Goal: Information Seeking & Learning: Learn about a topic

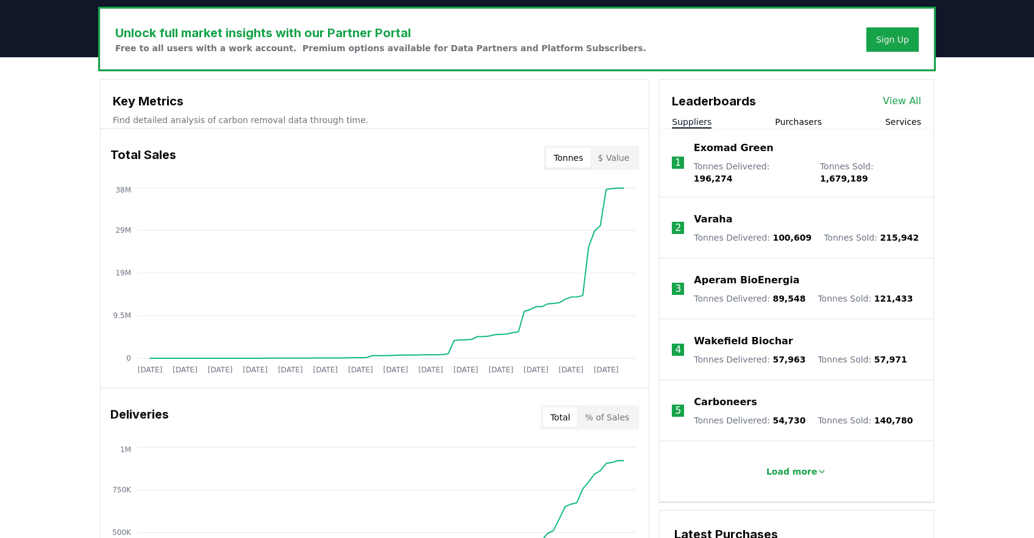
scroll to position [372, 0]
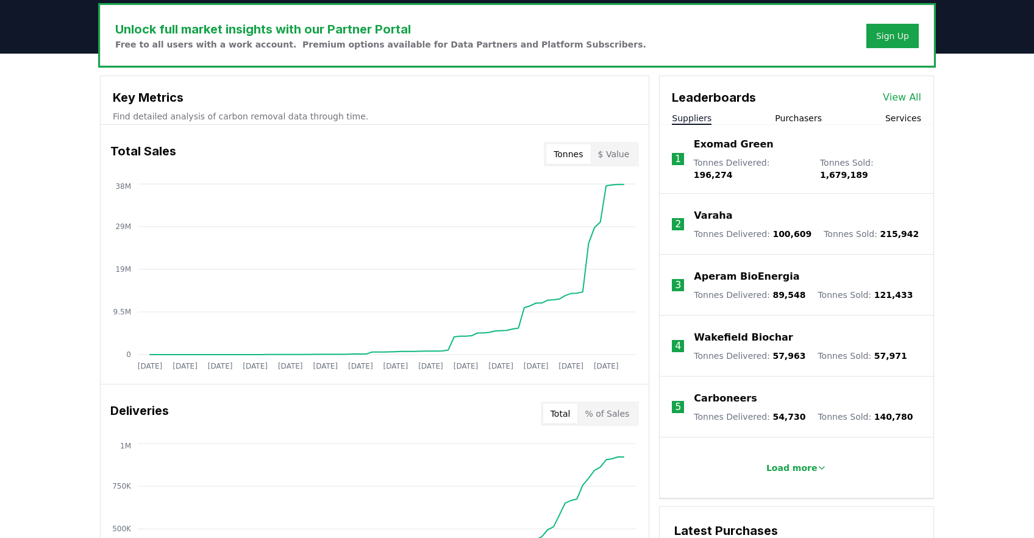
click at [739, 143] on p "Exomad Green" at bounding box center [734, 144] width 80 height 15
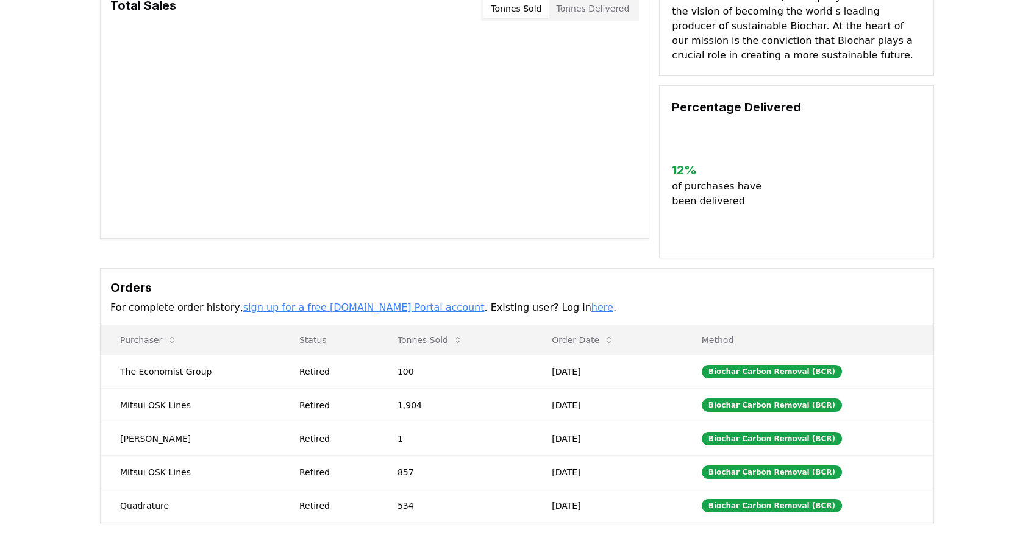
scroll to position [115, 0]
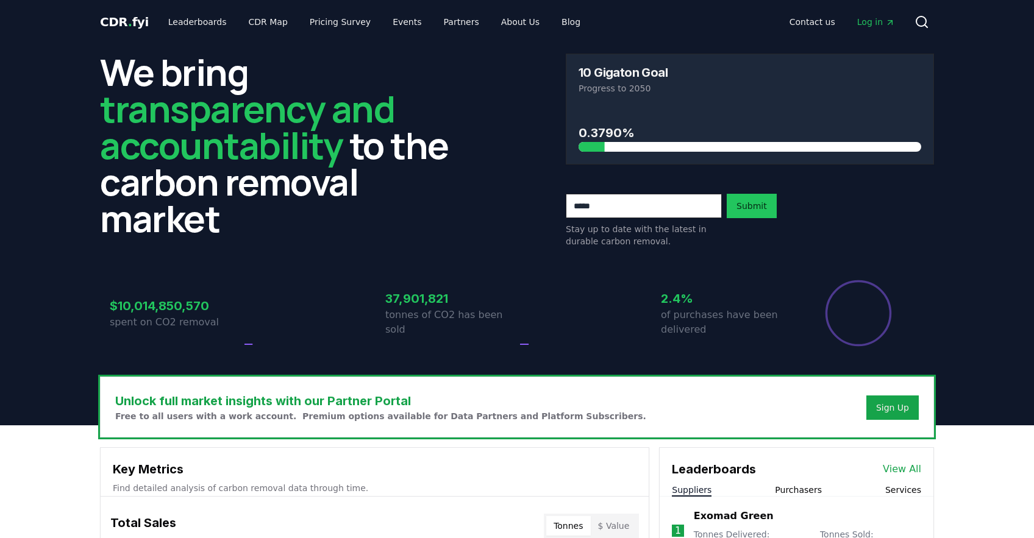
scroll to position [372, 0]
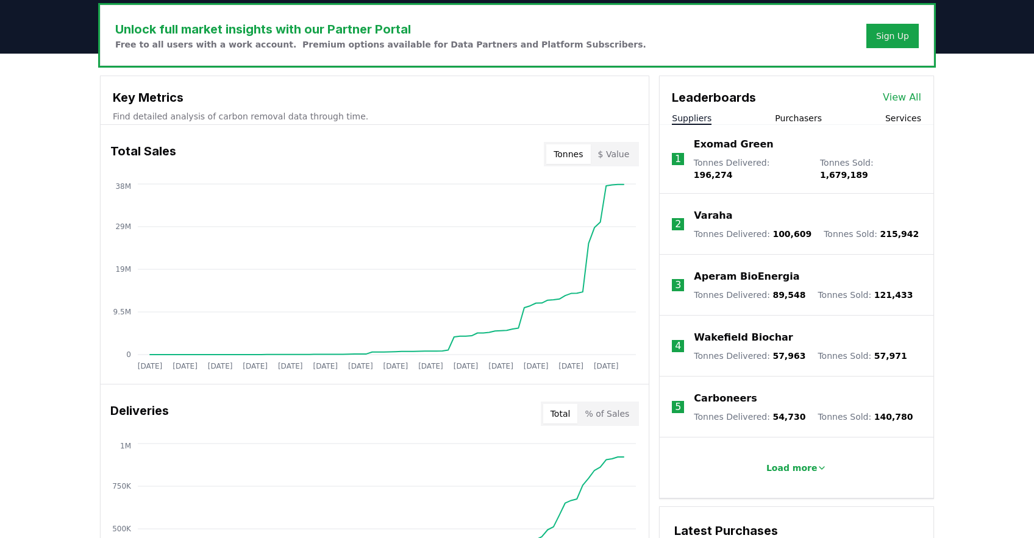
click at [724, 391] on p "Carboneers" at bounding box center [725, 398] width 63 height 15
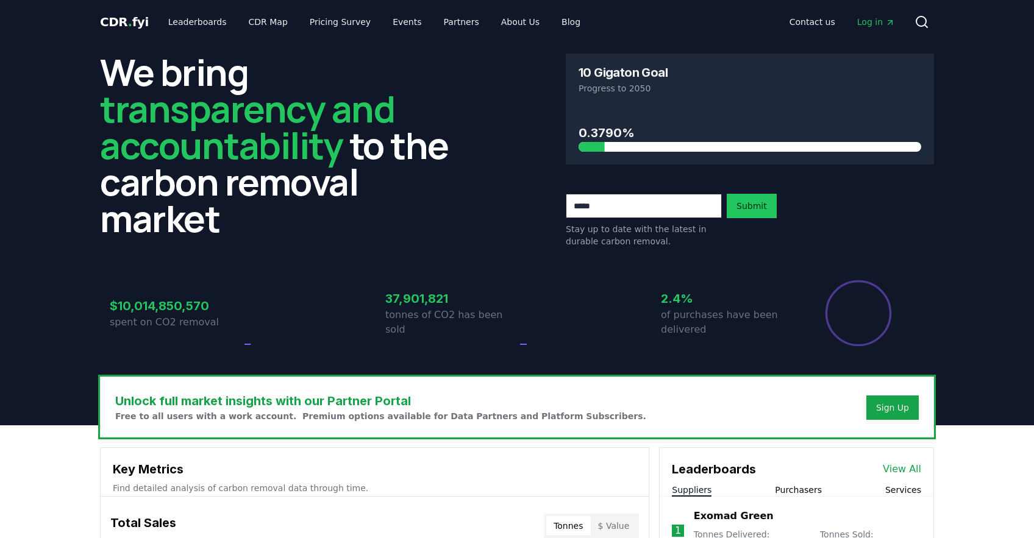
scroll to position [372, 0]
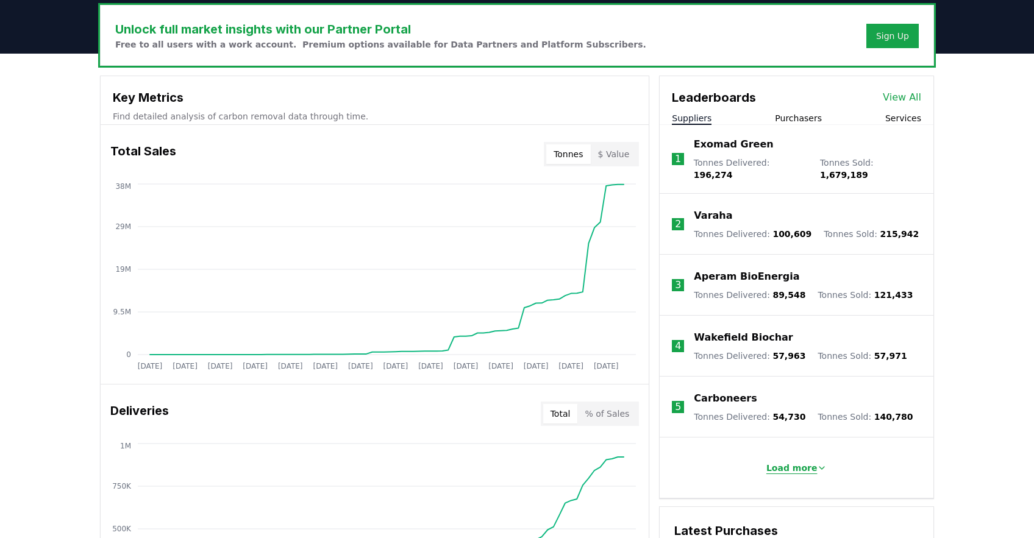
click at [789, 462] on p "Load more" at bounding box center [791, 468] width 51 height 12
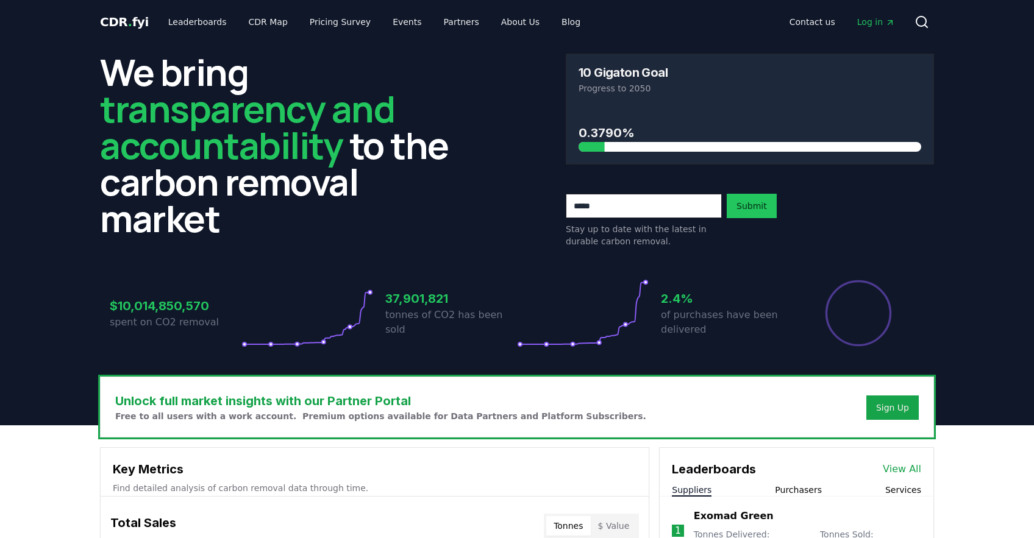
scroll to position [0, 0]
click at [190, 23] on link "Leaderboards" at bounding box center [197, 22] width 78 height 22
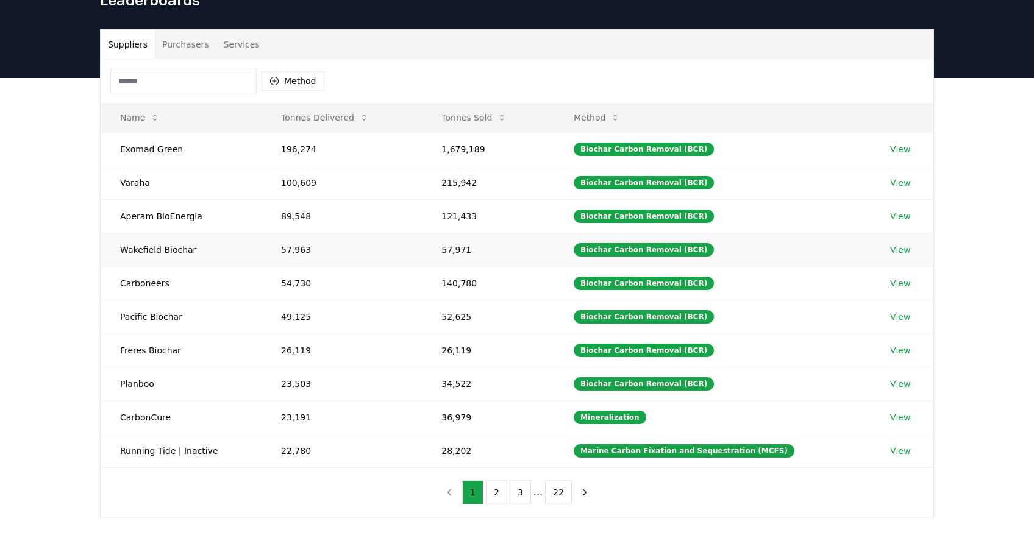
scroll to position [65, 0]
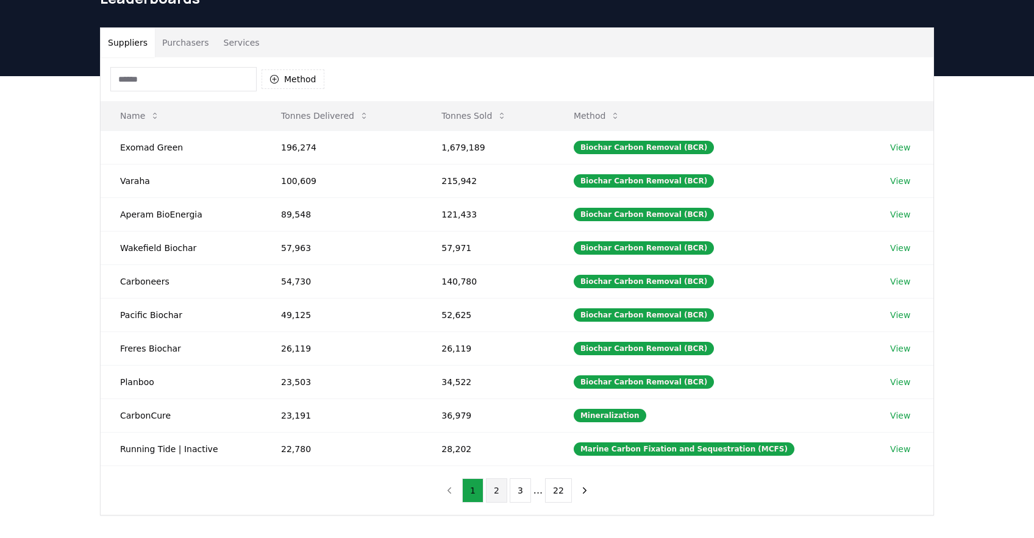
click at [494, 490] on button "2" at bounding box center [496, 491] width 21 height 24
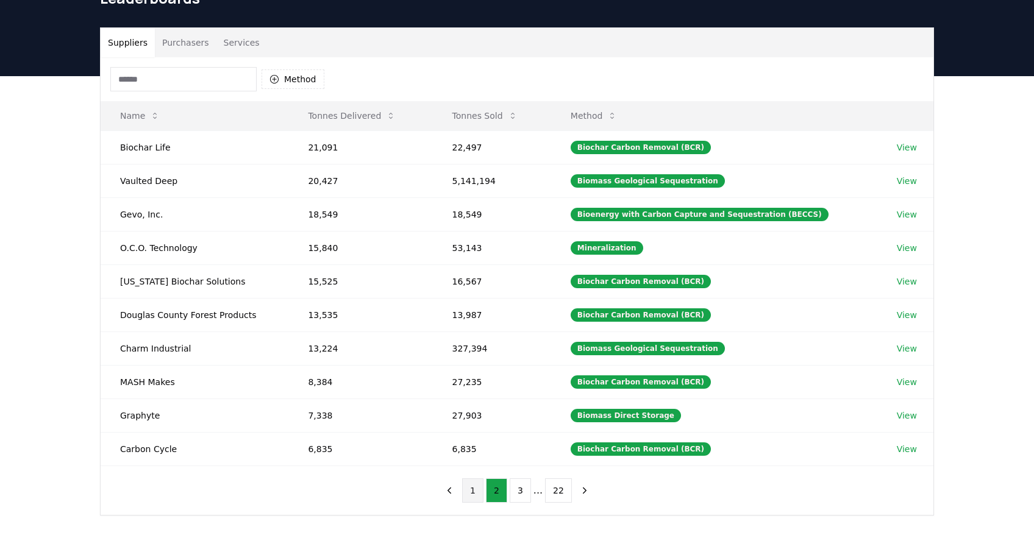
click at [474, 488] on button "1" at bounding box center [472, 491] width 21 height 24
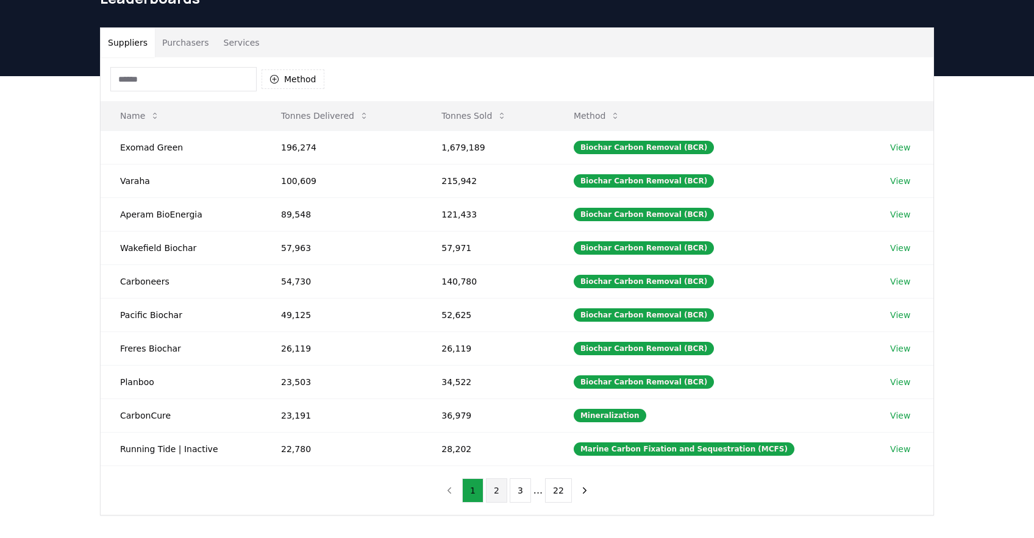
click at [497, 491] on button "2" at bounding box center [496, 491] width 21 height 24
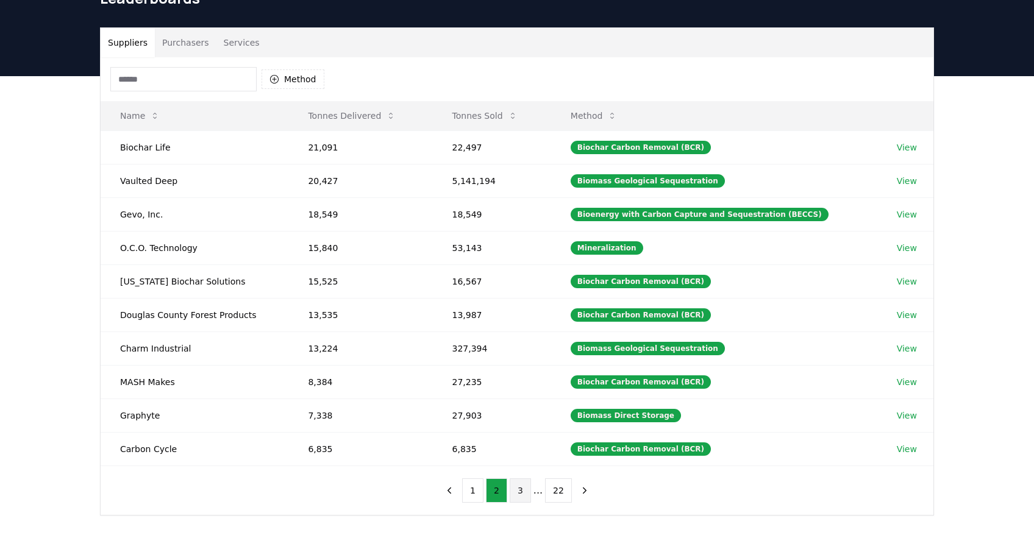
click at [520, 483] on button "3" at bounding box center [520, 491] width 21 height 24
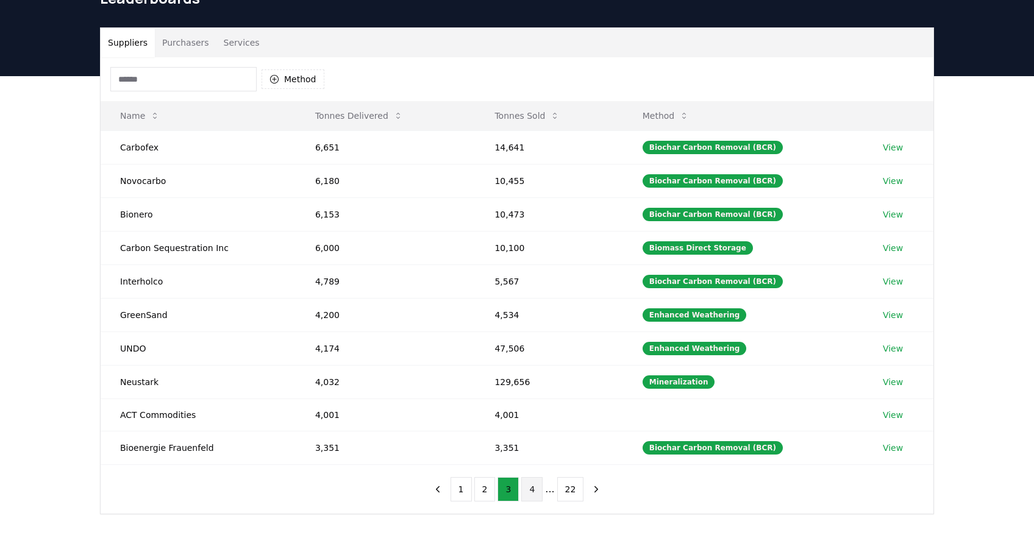
click at [535, 489] on button "4" at bounding box center [531, 489] width 21 height 24
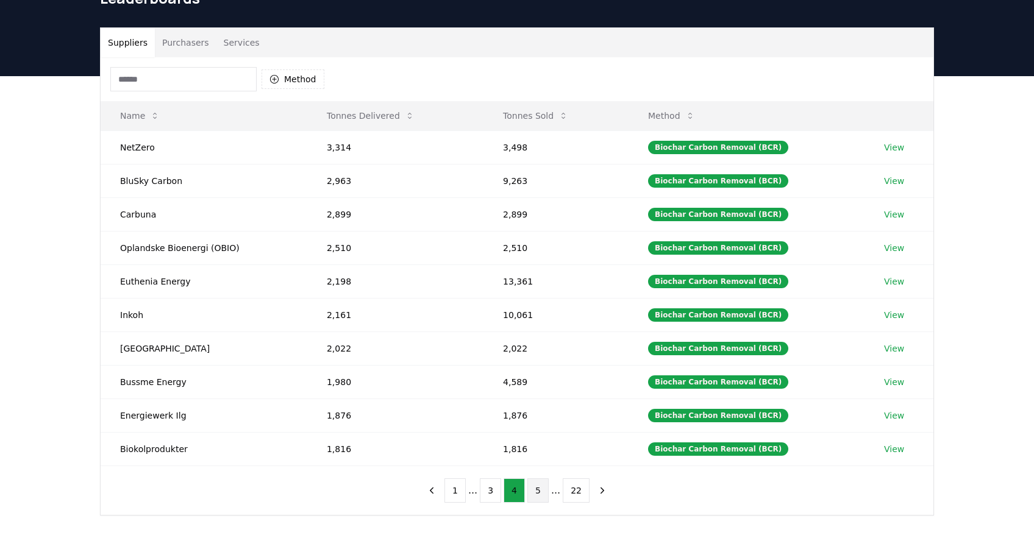
click at [538, 488] on button "5" at bounding box center [537, 491] width 21 height 24
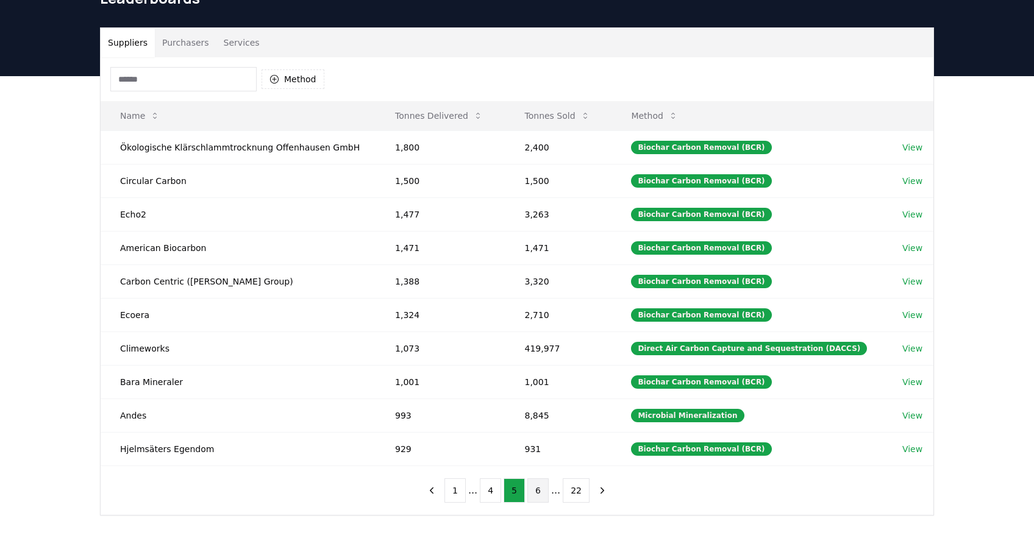
click at [540, 491] on button "6" at bounding box center [537, 491] width 21 height 24
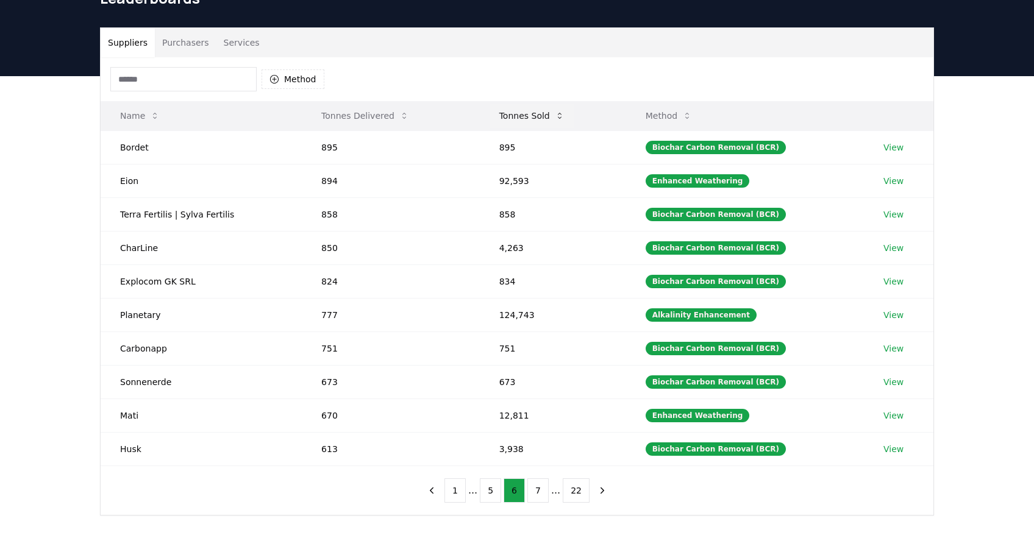
click at [532, 114] on button "Tonnes Sold" at bounding box center [532, 116] width 85 height 24
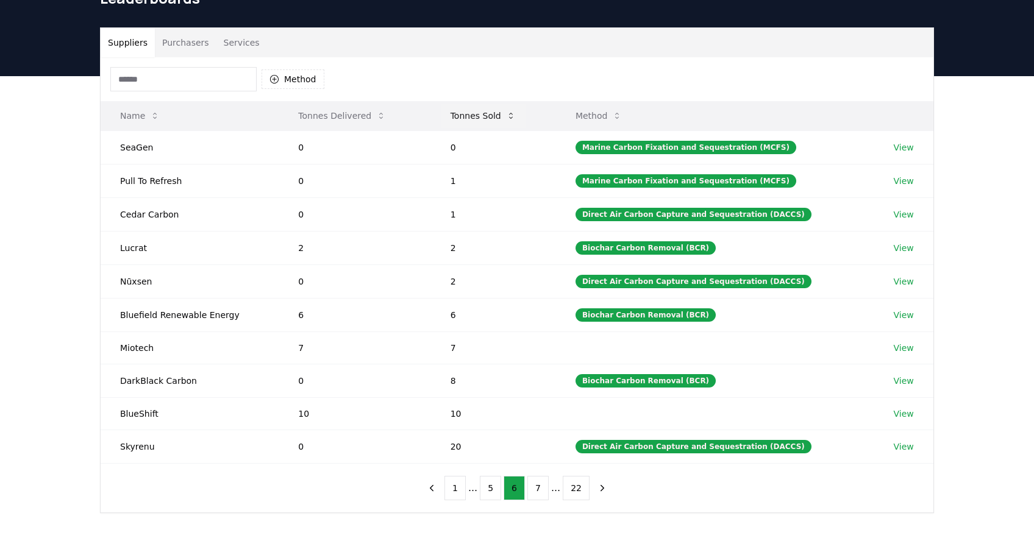
click at [496, 112] on button "Tonnes Sold" at bounding box center [483, 116] width 85 height 24
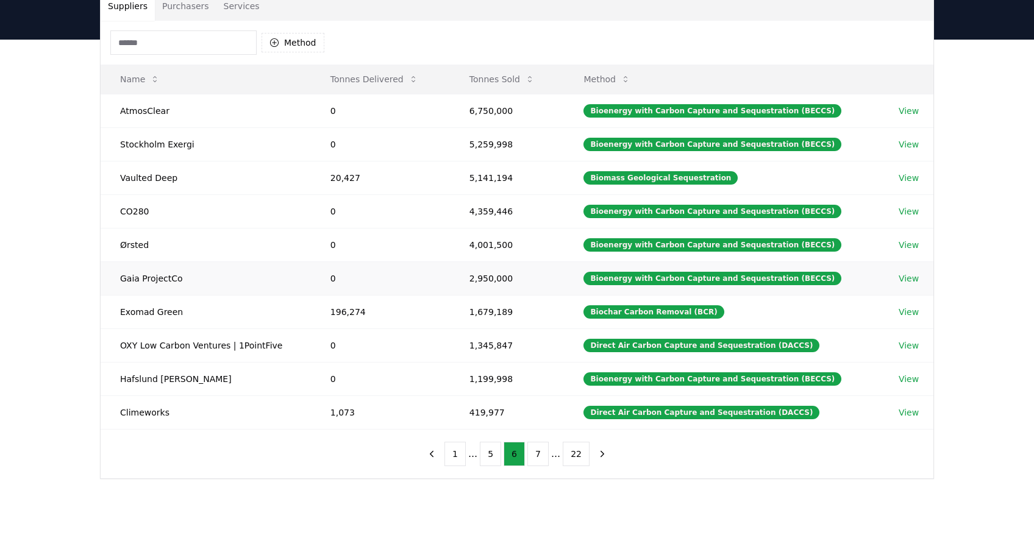
scroll to position [103, 0]
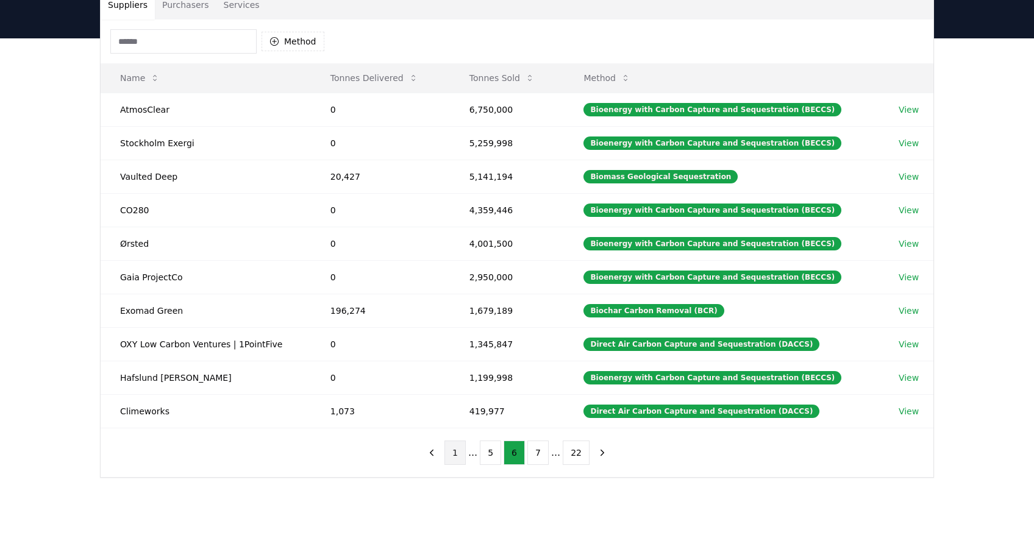
click at [461, 456] on button "1" at bounding box center [454, 453] width 21 height 24
click at [493, 447] on button "2" at bounding box center [496, 453] width 21 height 24
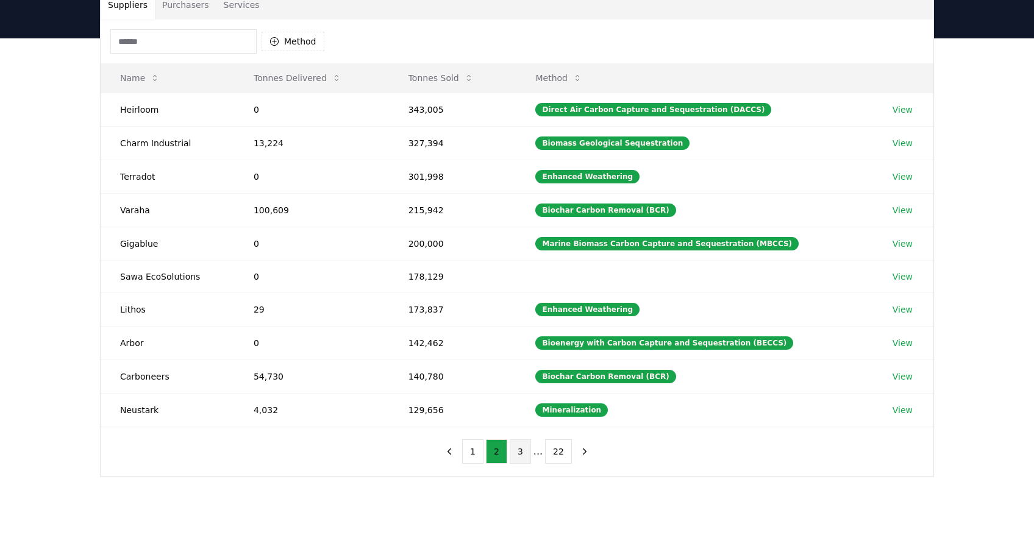
click at [520, 455] on button "3" at bounding box center [520, 452] width 21 height 24
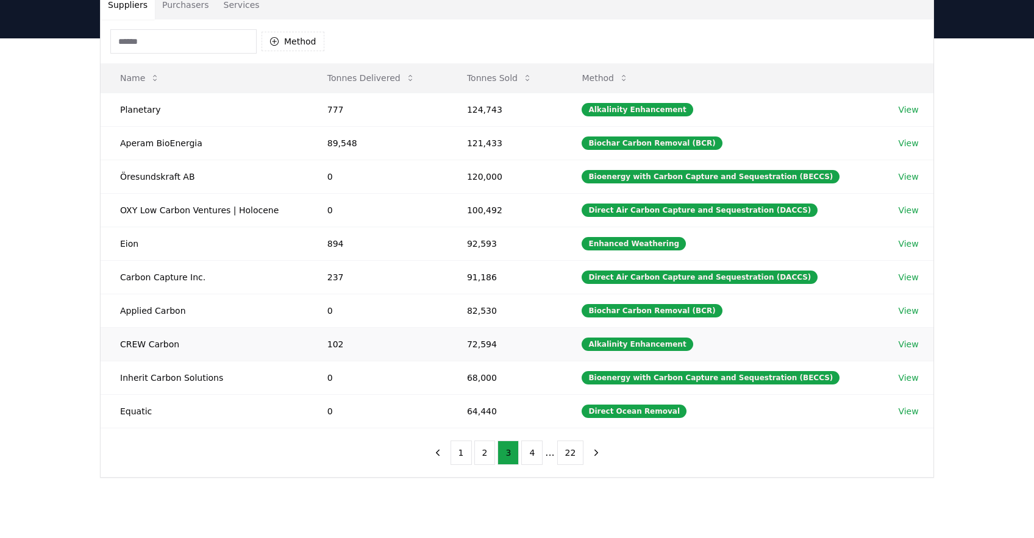
click at [149, 343] on td "CREW Carbon" at bounding box center [204, 344] width 207 height 34
click at [130, 343] on td "CREW Carbon" at bounding box center [204, 344] width 207 height 34
click at [904, 342] on link "View" at bounding box center [908, 344] width 20 height 12
